Goal: Task Accomplishment & Management: Use online tool/utility

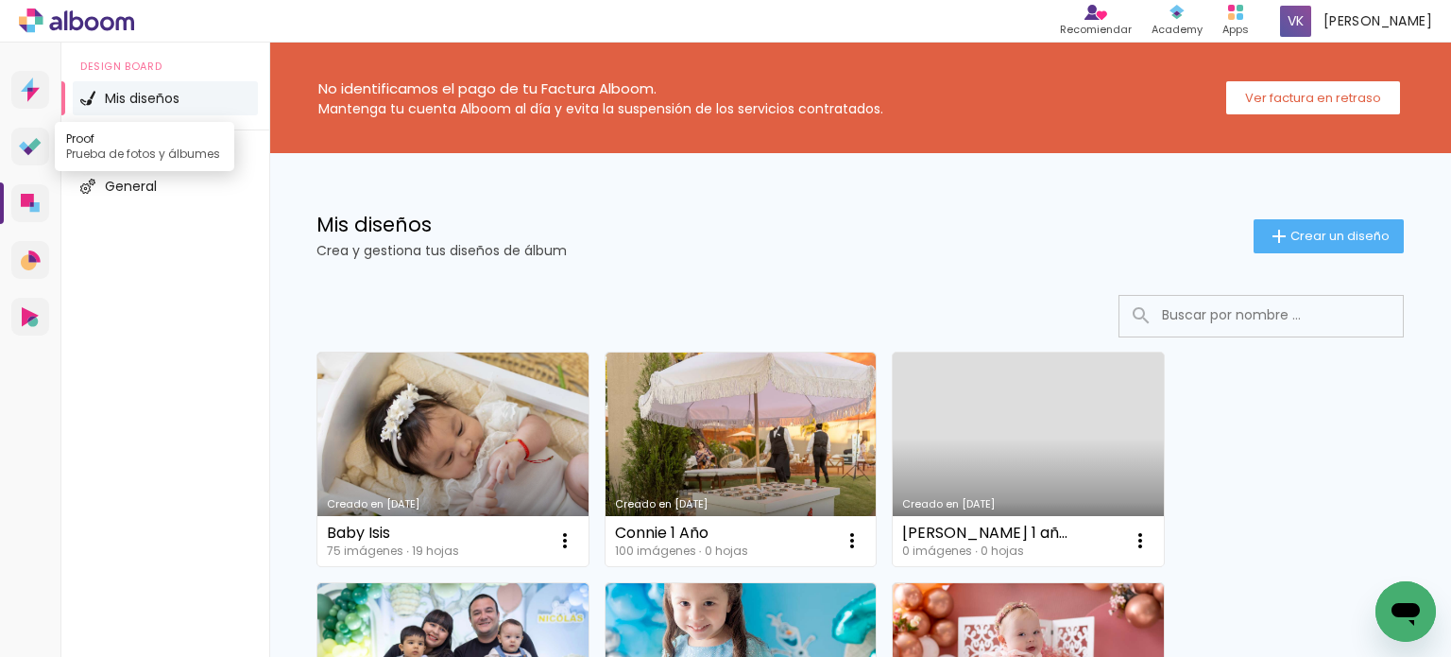
click at [20, 146] on icon at bounding box center [23, 145] width 9 height 9
